Goal: Navigation & Orientation: Find specific page/section

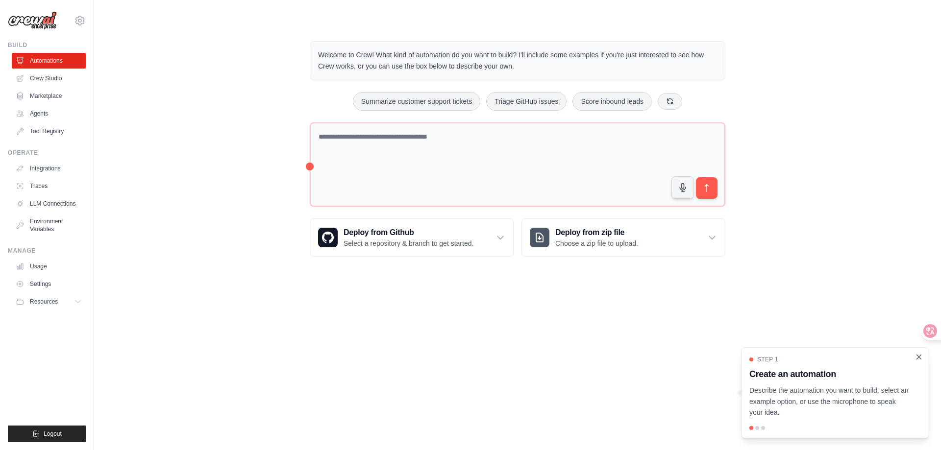
click at [918, 357] on icon "Close walkthrough" at bounding box center [919, 357] width 9 height 9
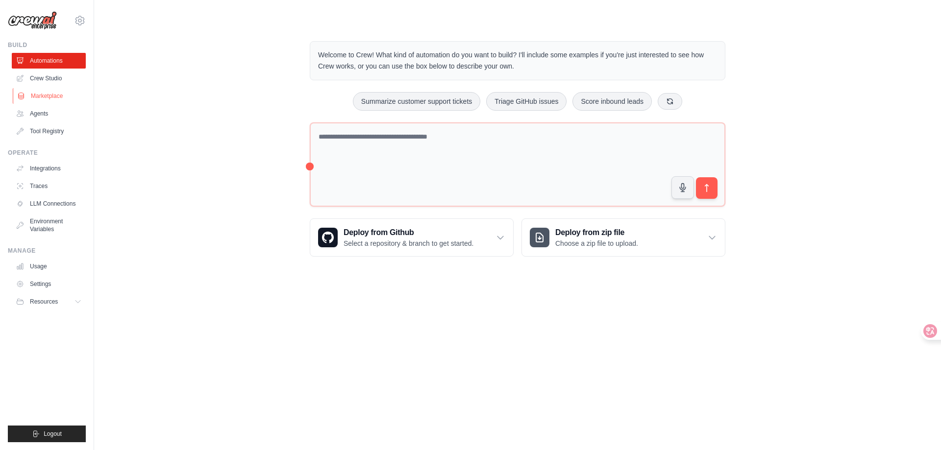
drag, startPoint x: 175, startPoint y: 76, endPoint x: 52, endPoint y: 97, distance: 124.7
click at [52, 97] on link "Marketplace" at bounding box center [50, 96] width 74 height 16
click at [45, 116] on link "Agents" at bounding box center [50, 114] width 74 height 16
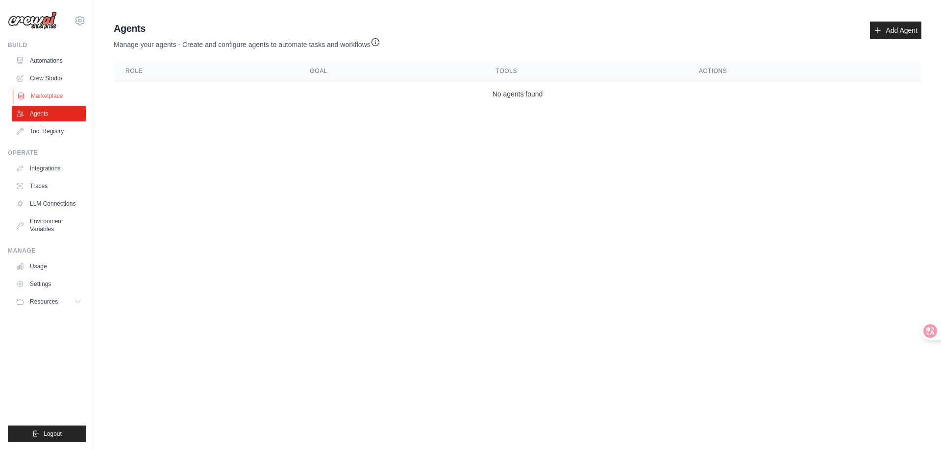
click at [48, 95] on link "Marketplace" at bounding box center [50, 96] width 74 height 16
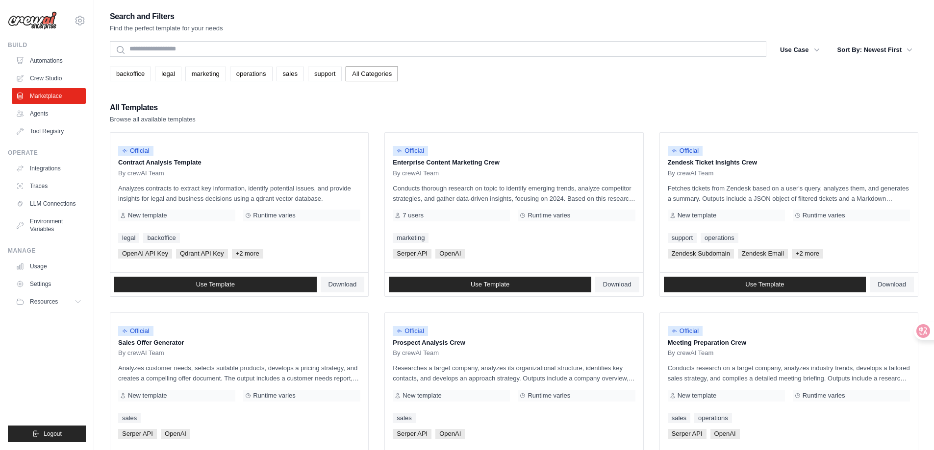
click at [577, 27] on div "Search and Filters Find the perfect template for your needs" at bounding box center [514, 22] width 808 height 24
